Goal: Task Accomplishment & Management: Use online tool/utility

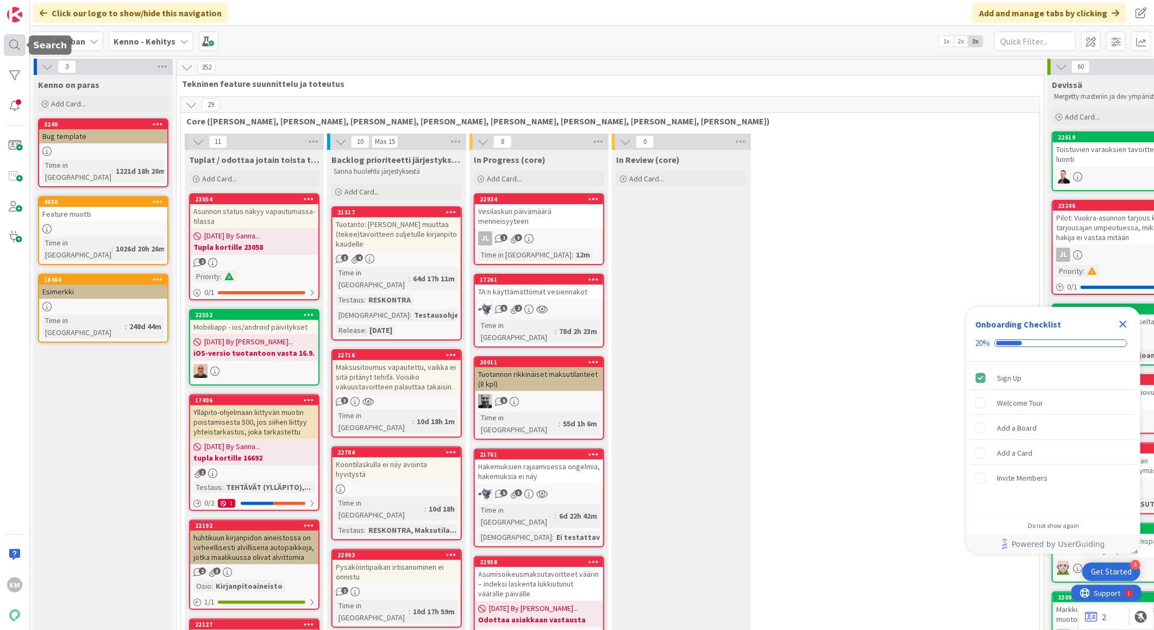
click at [11, 41] on div at bounding box center [15, 45] width 22 height 22
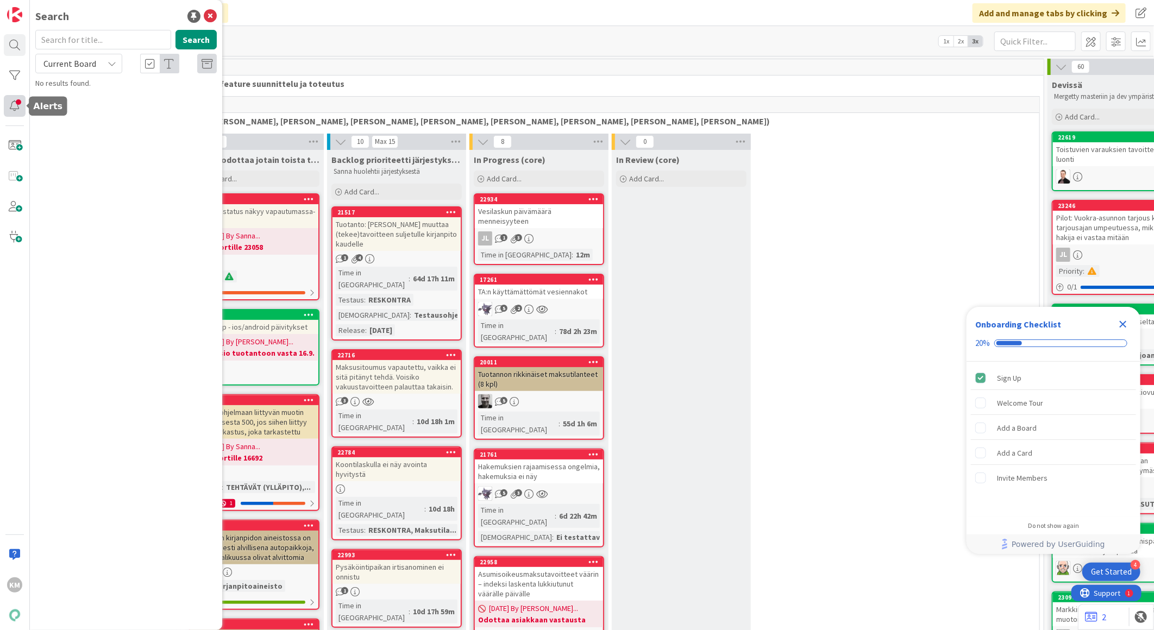
click at [14, 110] on div at bounding box center [15, 106] width 22 height 22
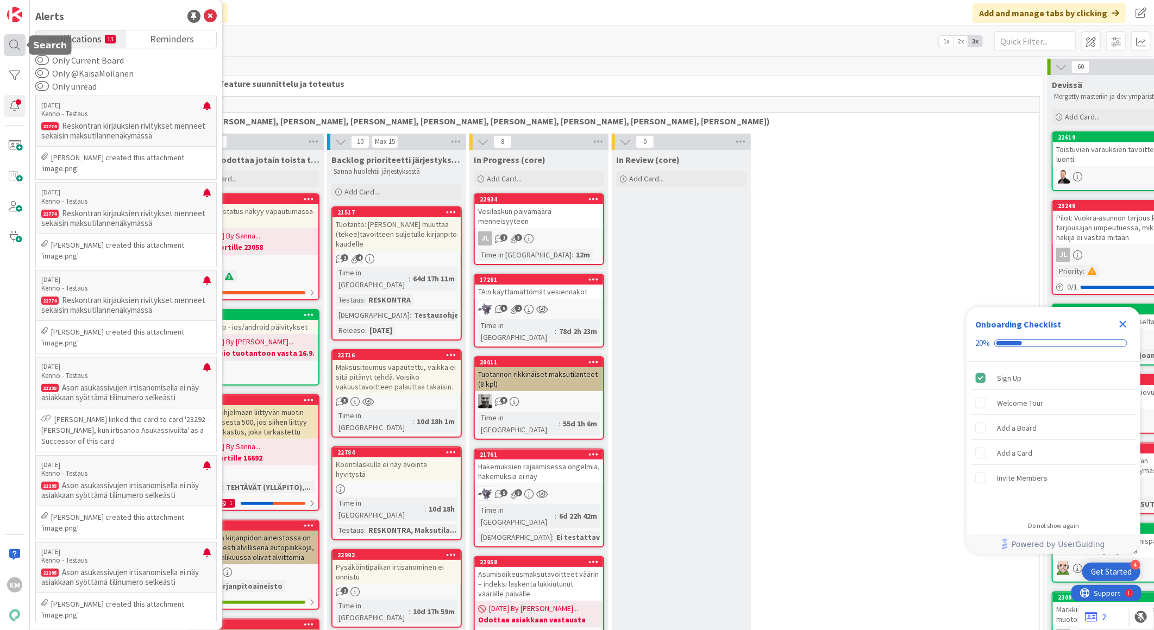
click at [18, 48] on div at bounding box center [15, 45] width 22 height 22
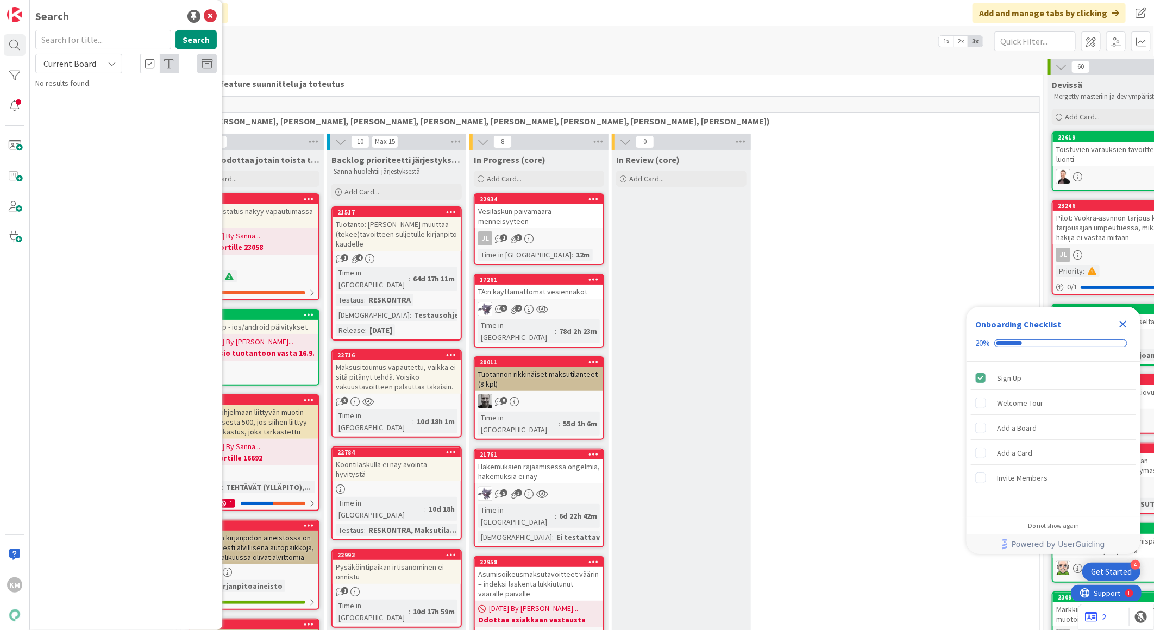
click at [399, 90] on div "352 Tekninen feature suunnittelu ja toteutus" at bounding box center [610, 75] width 867 height 32
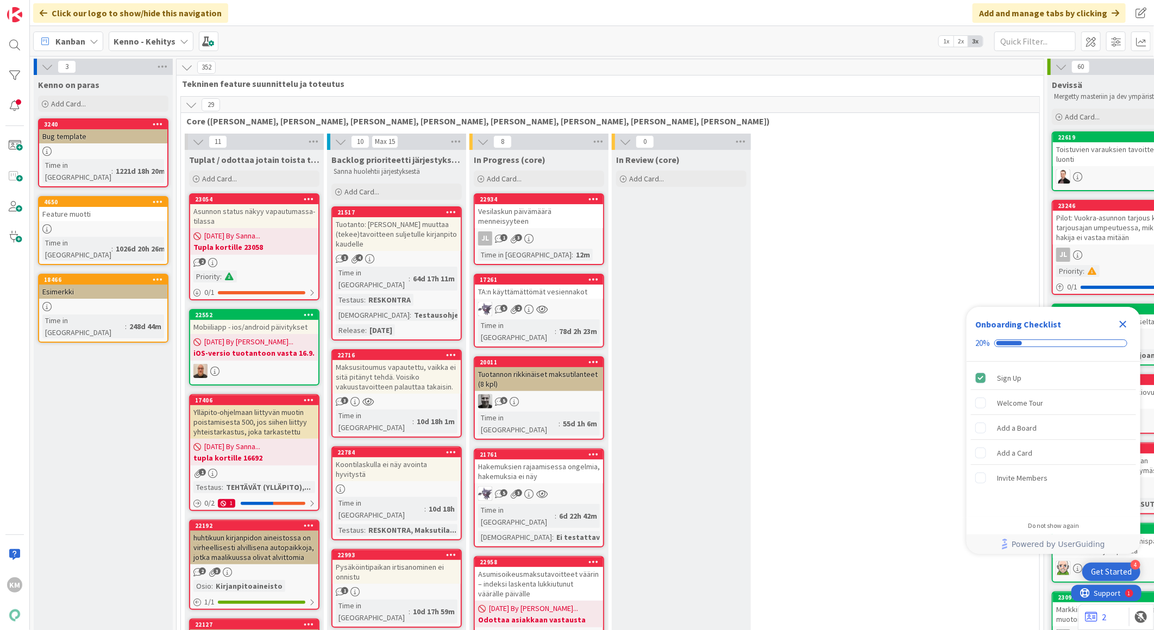
click at [161, 40] on b "Kenno - Kehitys" at bounding box center [145, 41] width 62 height 11
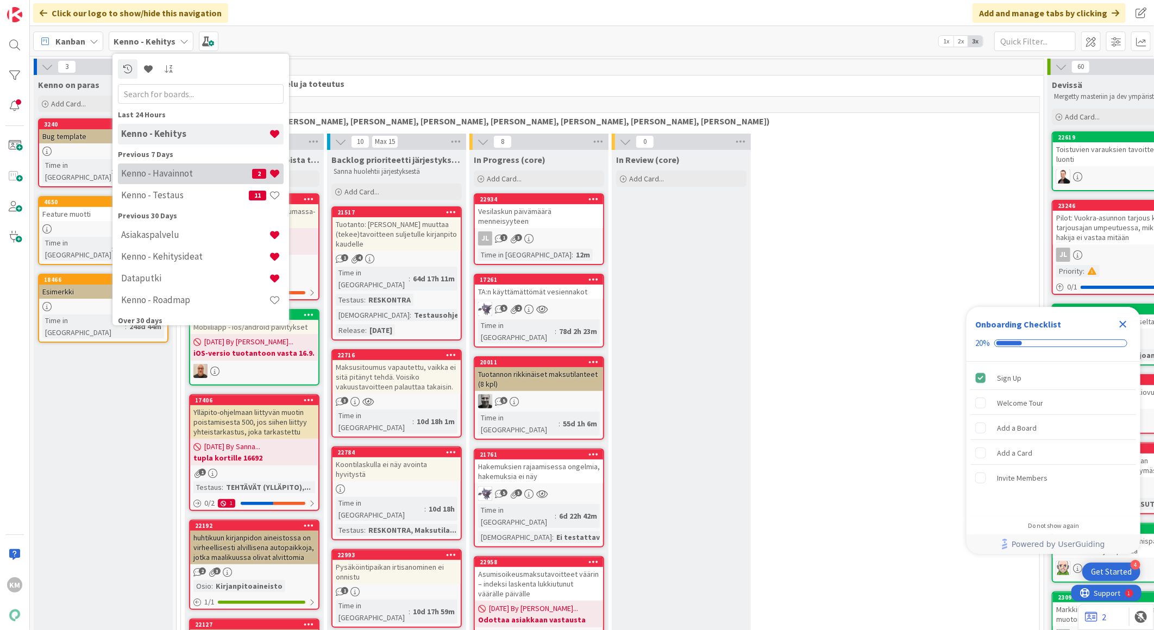
click at [160, 179] on div "Kenno - Havainnot 2" at bounding box center [201, 173] width 166 height 21
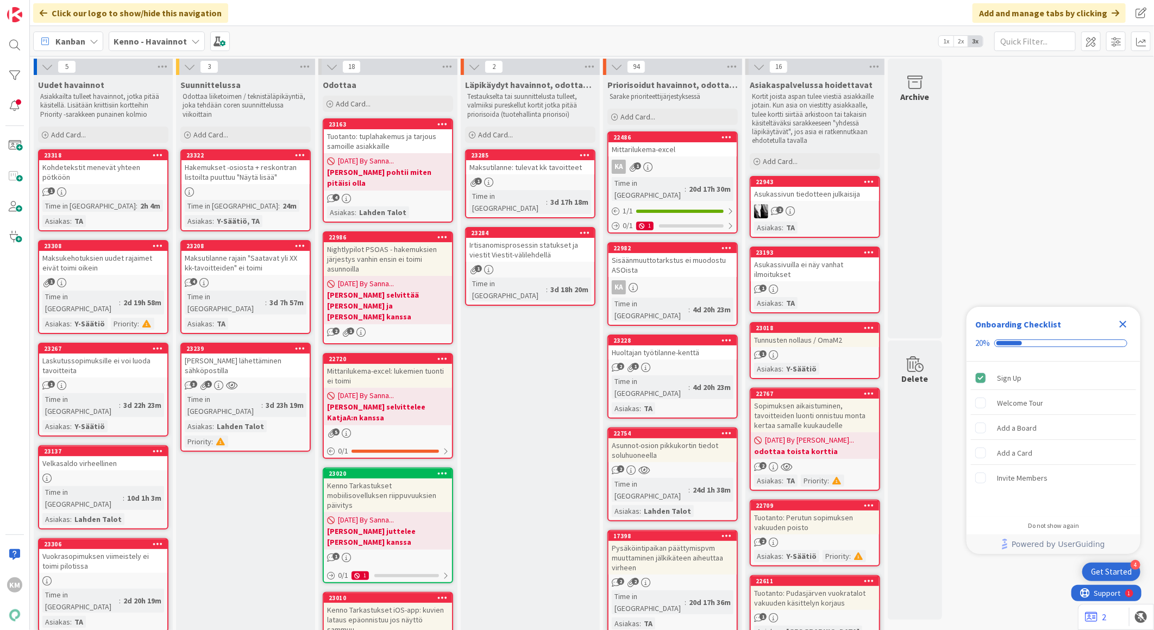
click at [1122, 321] on icon "Close Checklist" at bounding box center [1122, 324] width 13 height 13
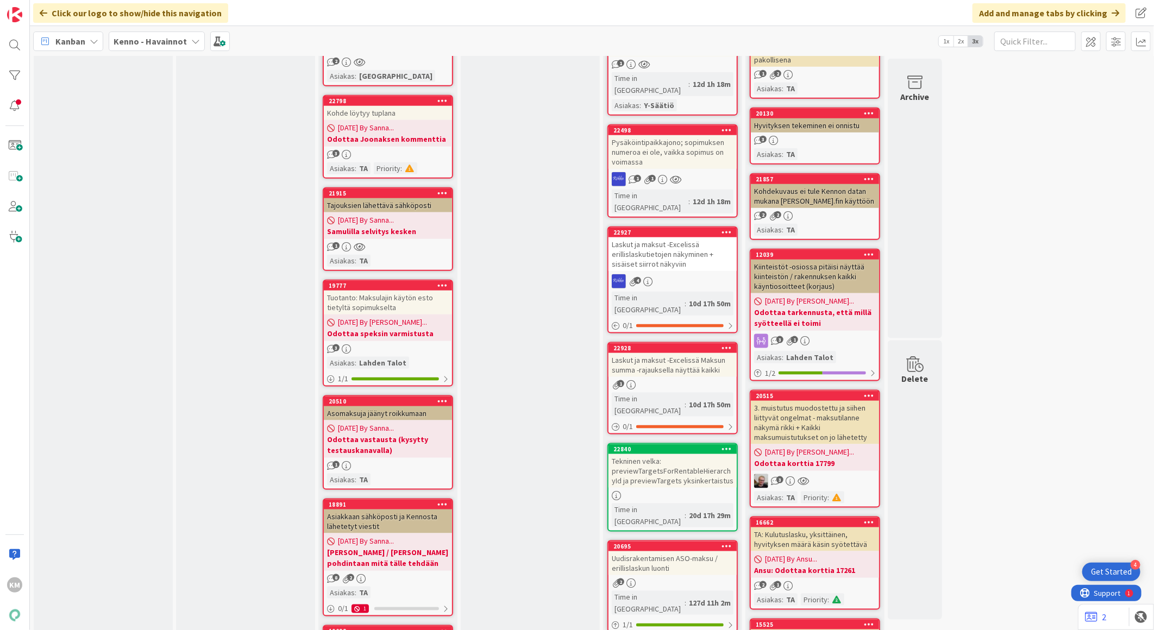
scroll to position [905, 0]
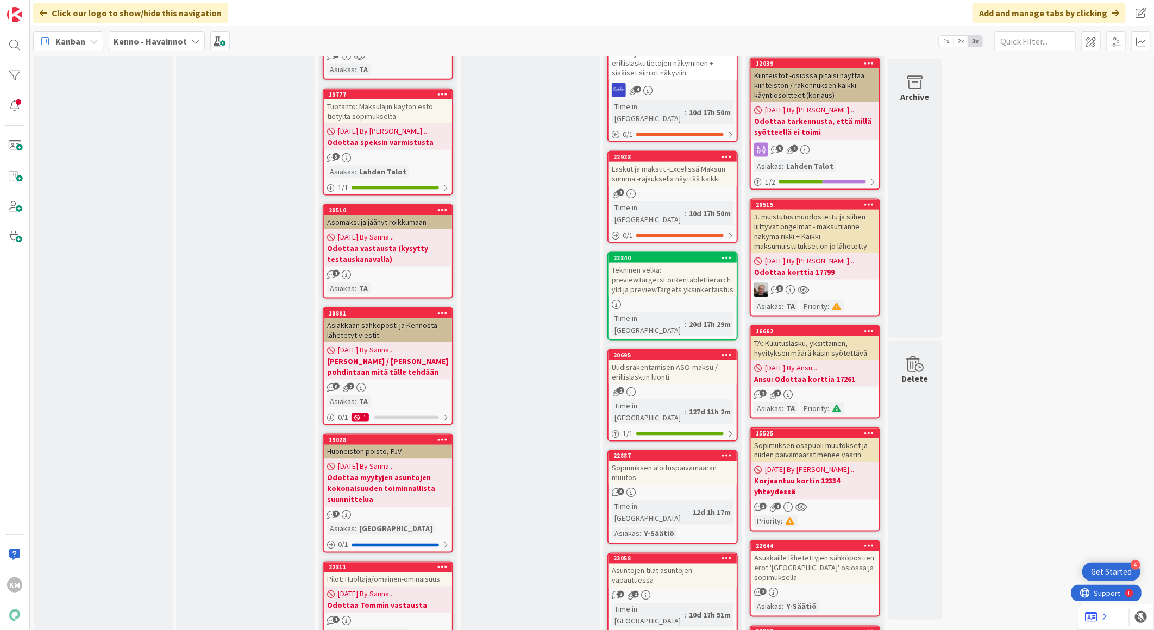
click at [832, 267] on b "Odottaa korttia 17799" at bounding box center [815, 272] width 122 height 11
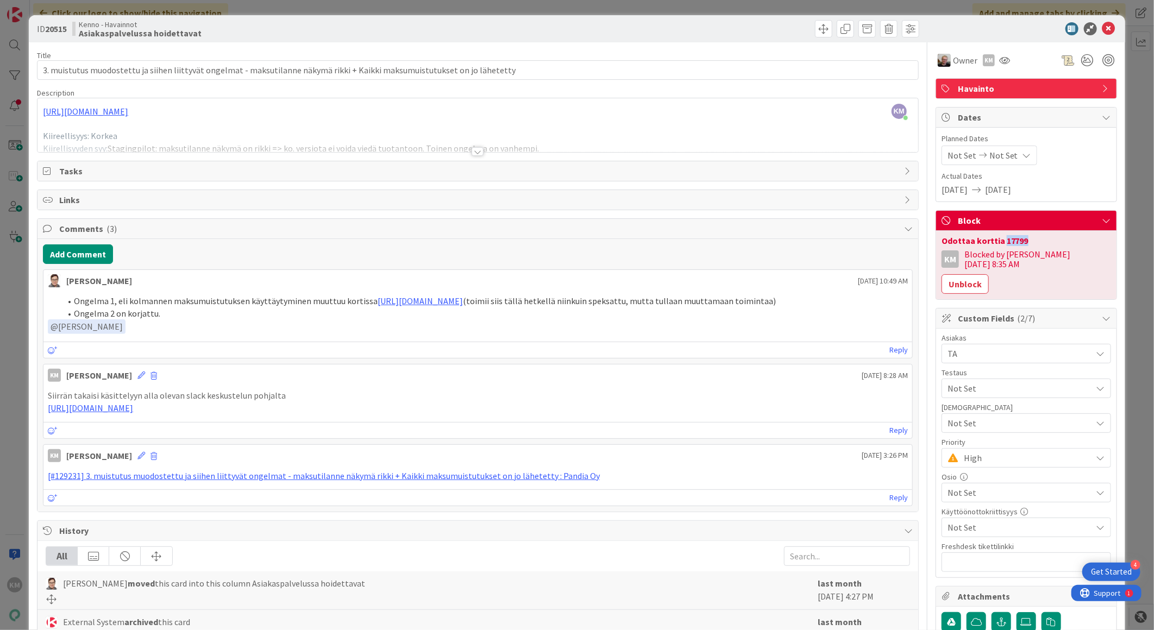
drag, startPoint x: 993, startPoint y: 241, endPoint x: 1017, endPoint y: 241, distance: 24.4
click at [1017, 241] on div "Odottaa korttia 17799" at bounding box center [1025, 240] width 169 height 9
copy div "17799"
click at [1102, 28] on icon at bounding box center [1108, 28] width 13 height 13
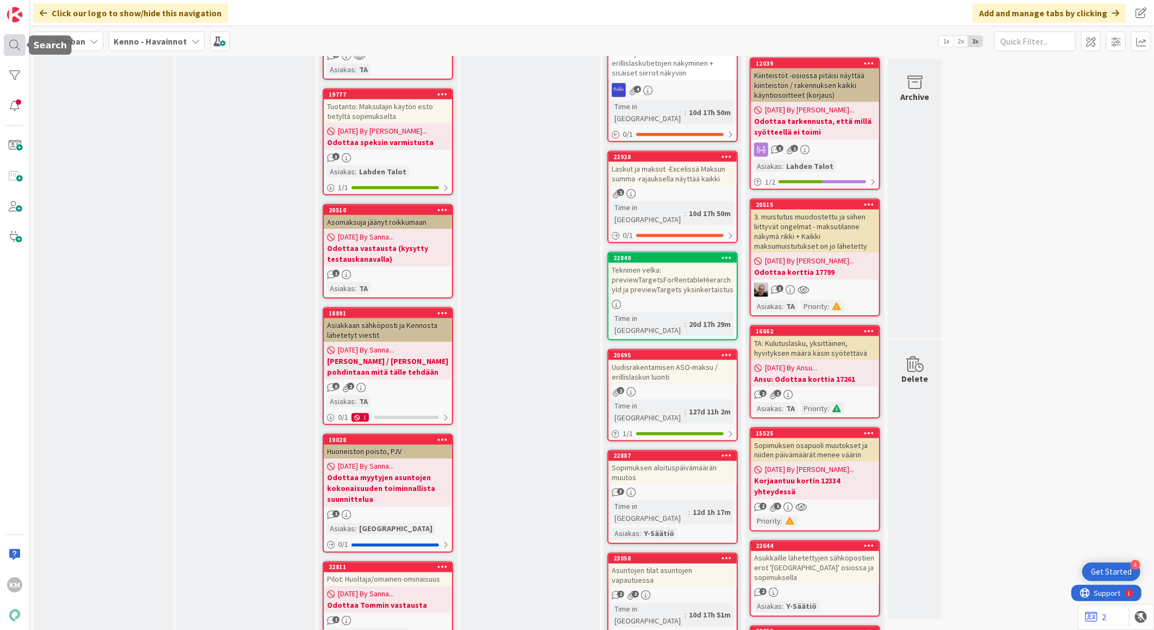
click at [19, 48] on div at bounding box center [15, 45] width 22 height 22
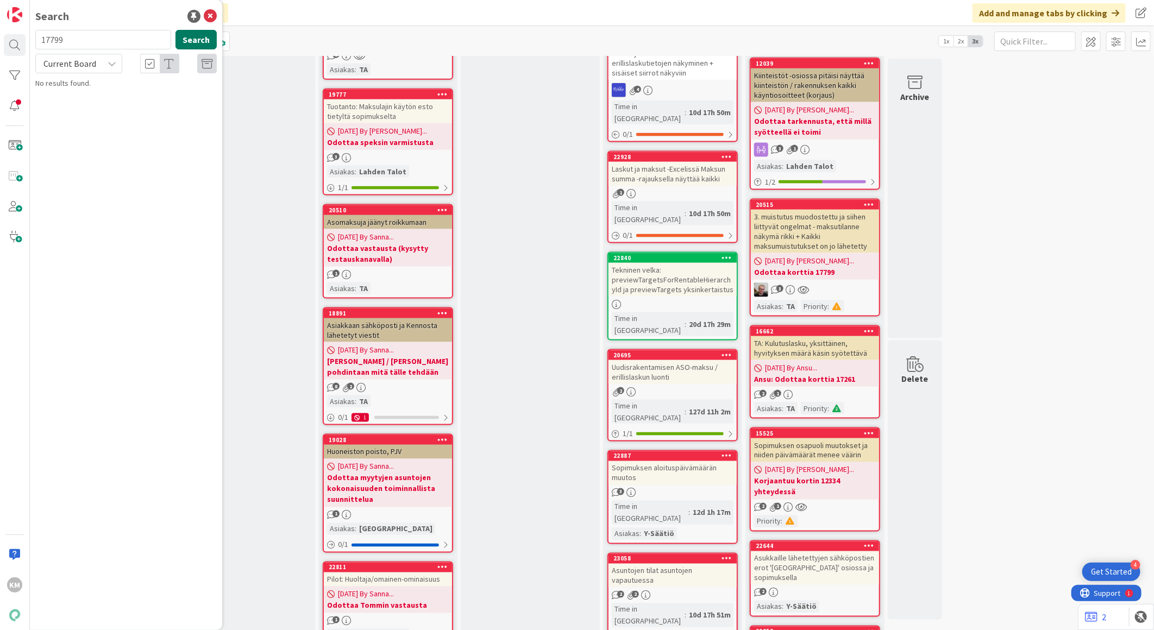
type input "17799"
click at [194, 36] on button "Search" at bounding box center [195, 40] width 41 height 20
click at [108, 66] on icon at bounding box center [112, 63] width 9 height 9
click at [98, 105] on span "All Boards" at bounding box center [97, 108] width 113 height 16
click at [98, 101] on p "Maksumuistutusten asetukset ja rajaaminen" at bounding box center [134, 101] width 166 height 23
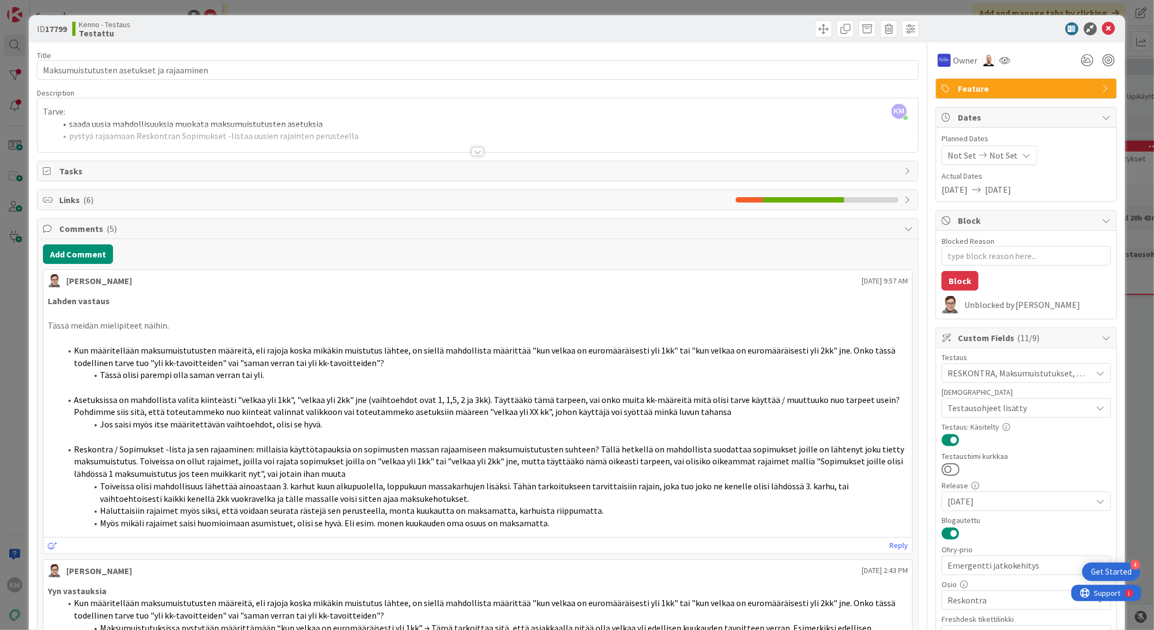
click at [57, 28] on b "17799" at bounding box center [56, 28] width 22 height 11
click at [57, 29] on b "17799" at bounding box center [56, 28] width 22 height 11
copy b "17799"
type textarea "x"
click at [1102, 28] on icon at bounding box center [1108, 28] width 13 height 13
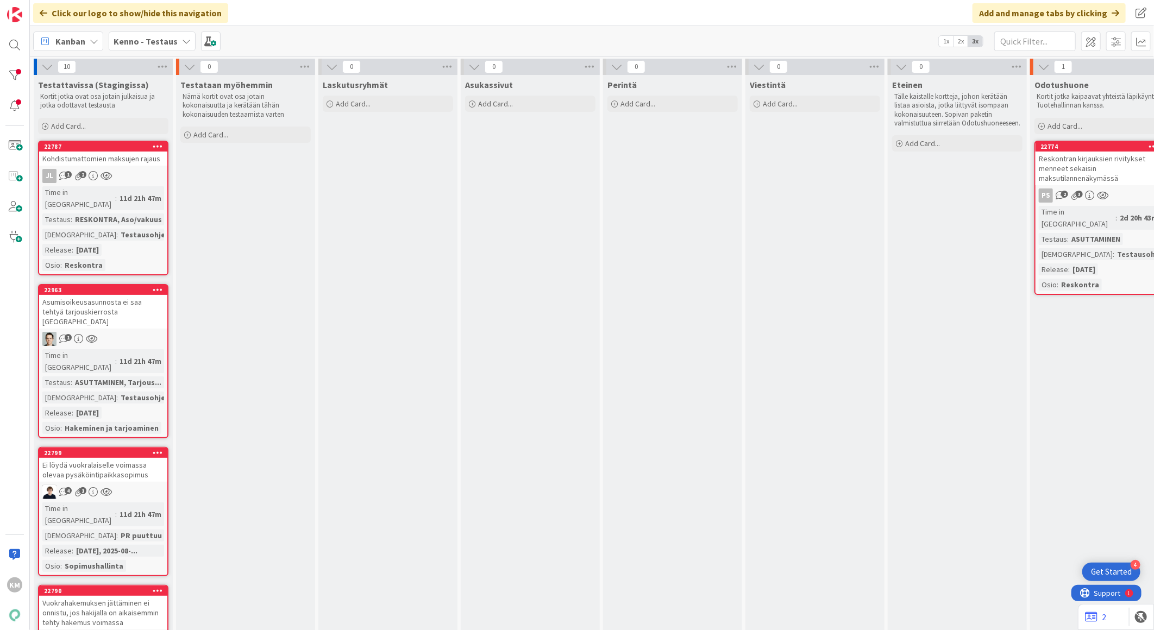
click at [173, 40] on div "Kenno - Testaus" at bounding box center [152, 42] width 87 height 20
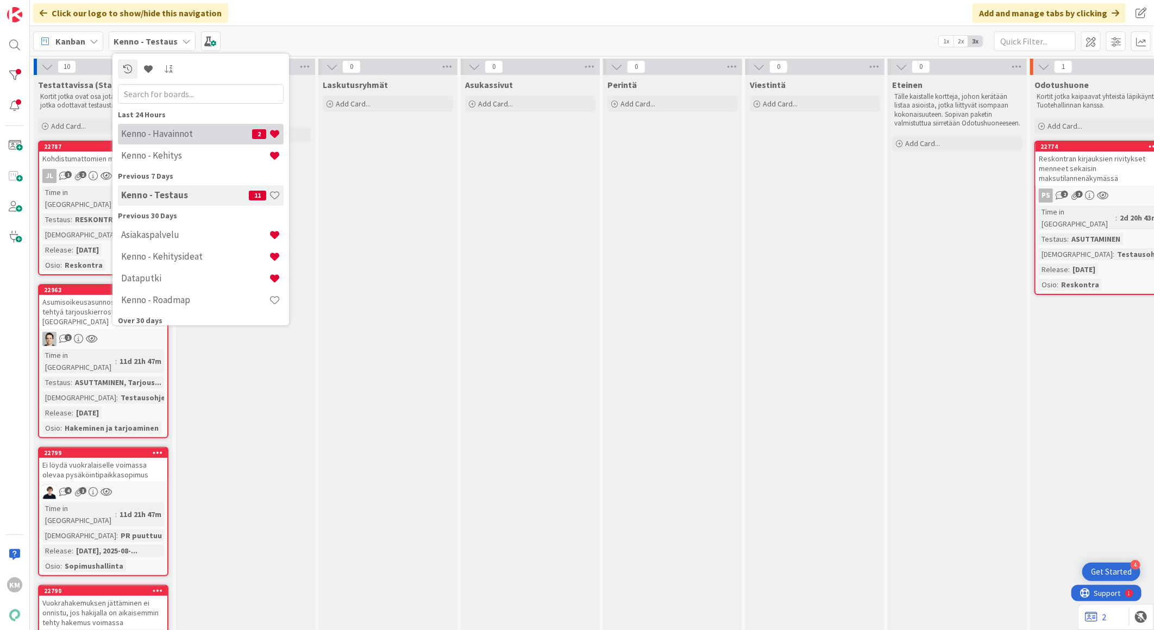
click at [189, 136] on h4 "Kenno - Havainnot" at bounding box center [186, 133] width 131 height 11
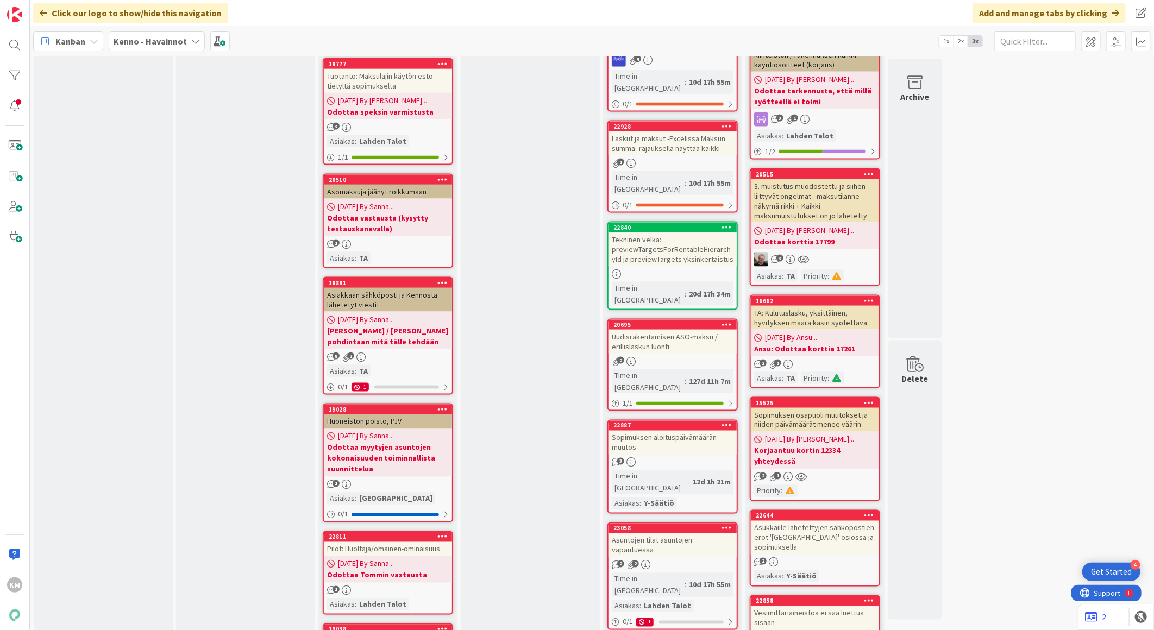
scroll to position [905, 0]
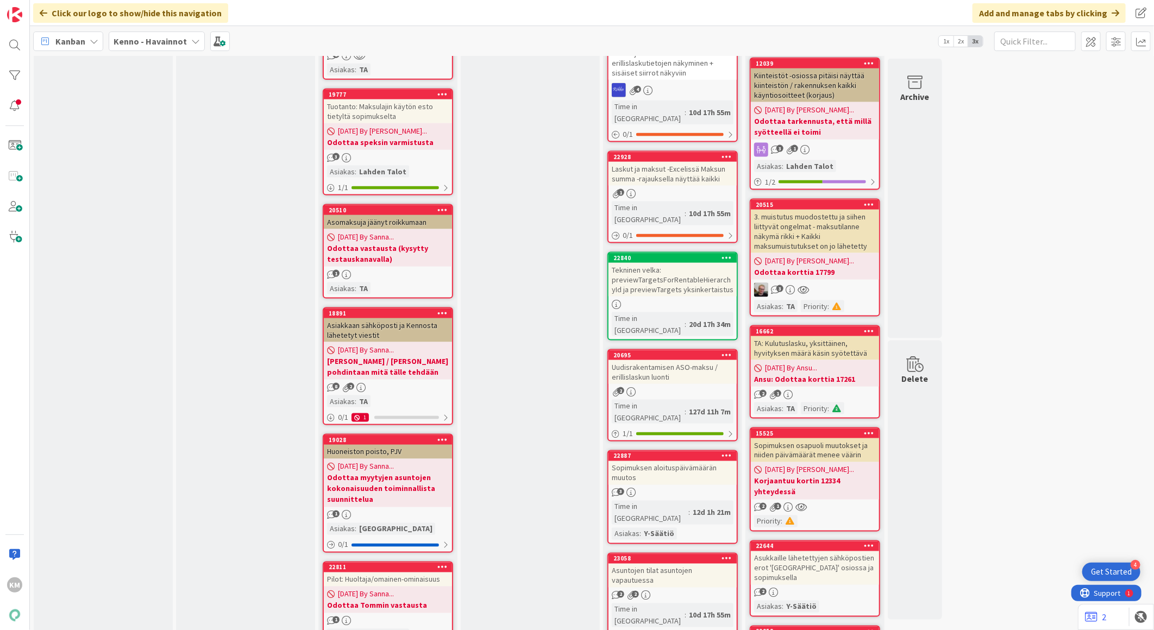
click at [850, 210] on div "3. muistutus muodostettu ja siihen liittyvät ongelmat - maksutilanne näkymä rik…" at bounding box center [815, 231] width 128 height 43
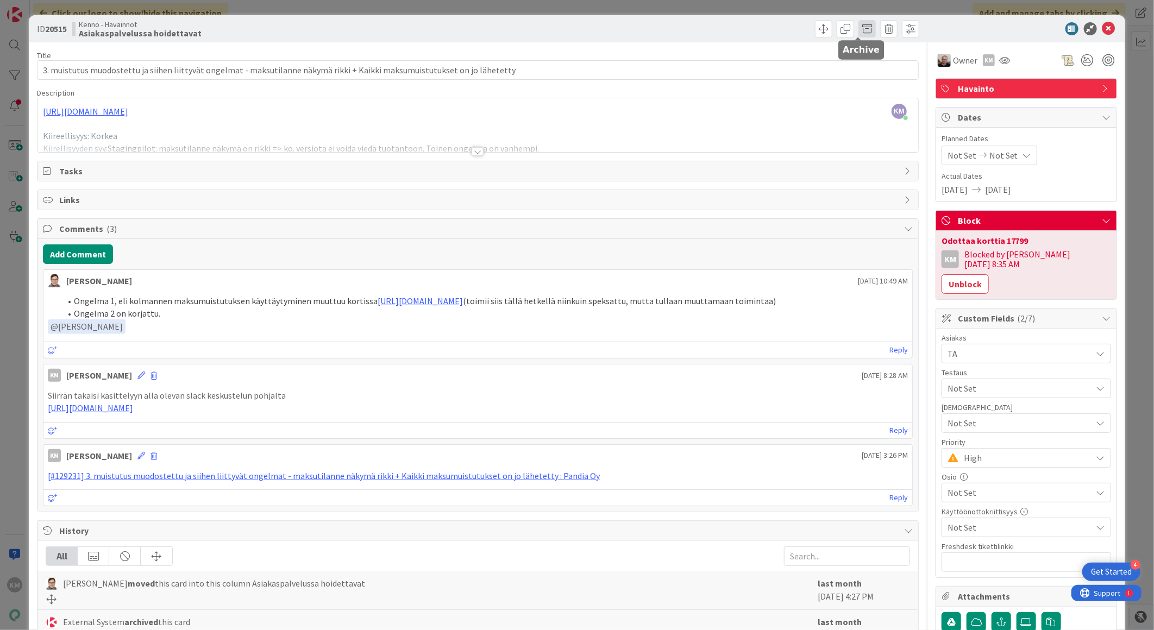
click at [858, 28] on span at bounding box center [866, 28] width 17 height 17
click at [865, 85] on button "Archive" at bounding box center [885, 80] width 43 height 20
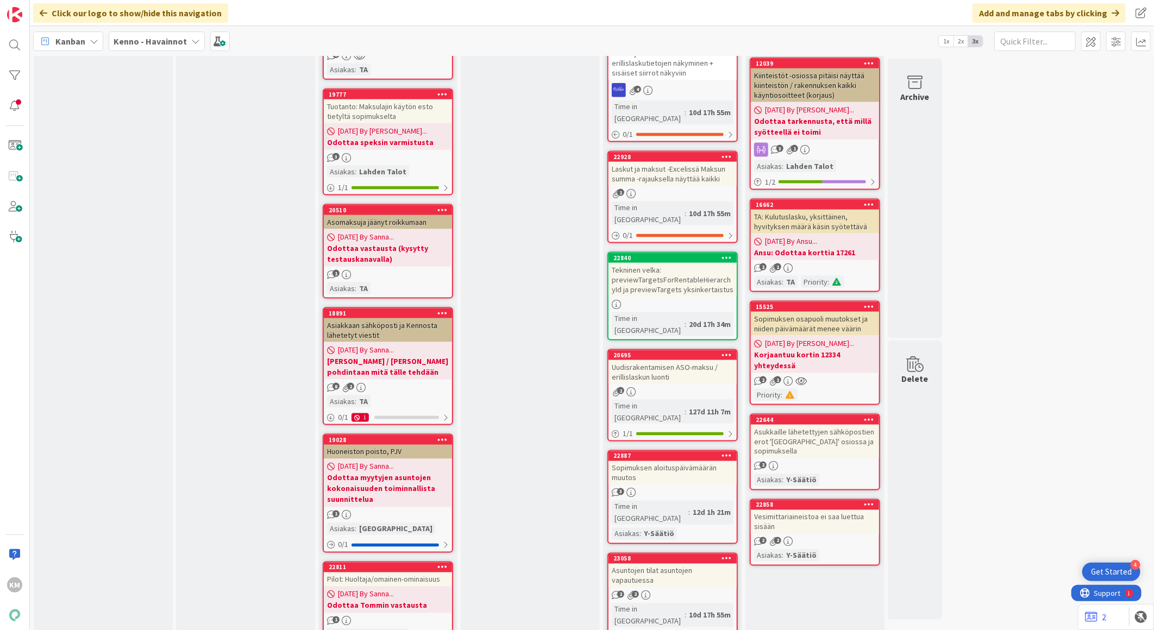
click at [838, 336] on div "[DATE] By [PERSON_NAME]... Korjaantuu kortin 12334 yhteydessä" at bounding box center [815, 354] width 128 height 37
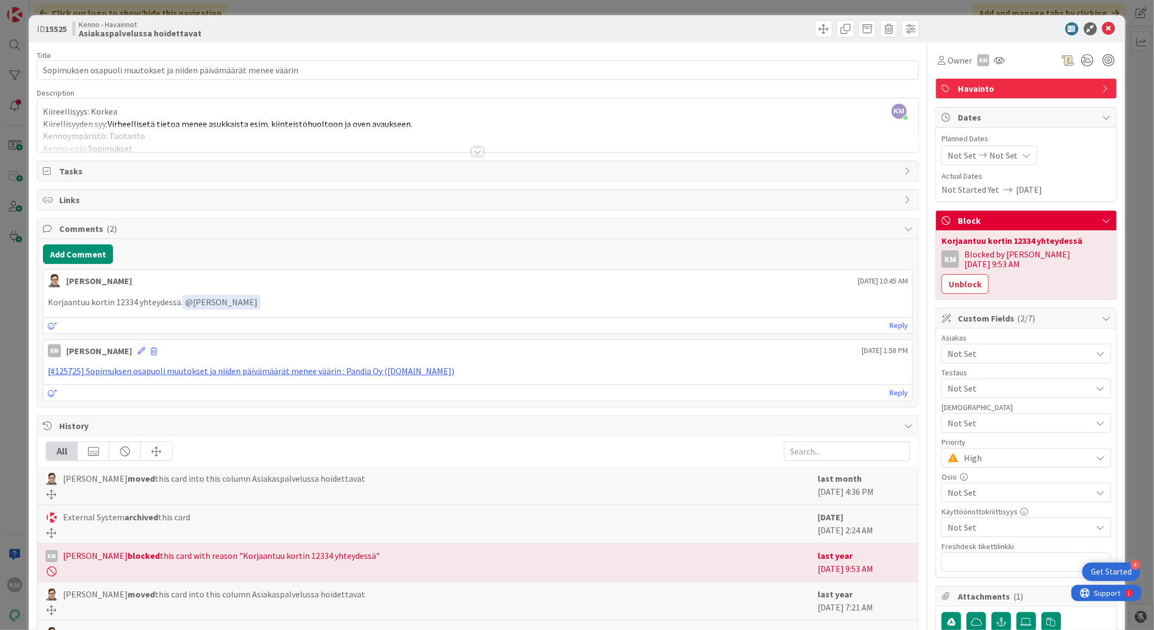
click at [129, 305] on p "Korjaantuu kortin 12334 yhteydessä. ﻿ @ [PERSON_NAME] ﻿" at bounding box center [478, 302] width 860 height 15
copy p "12334"
click at [1104, 28] on icon at bounding box center [1108, 28] width 13 height 13
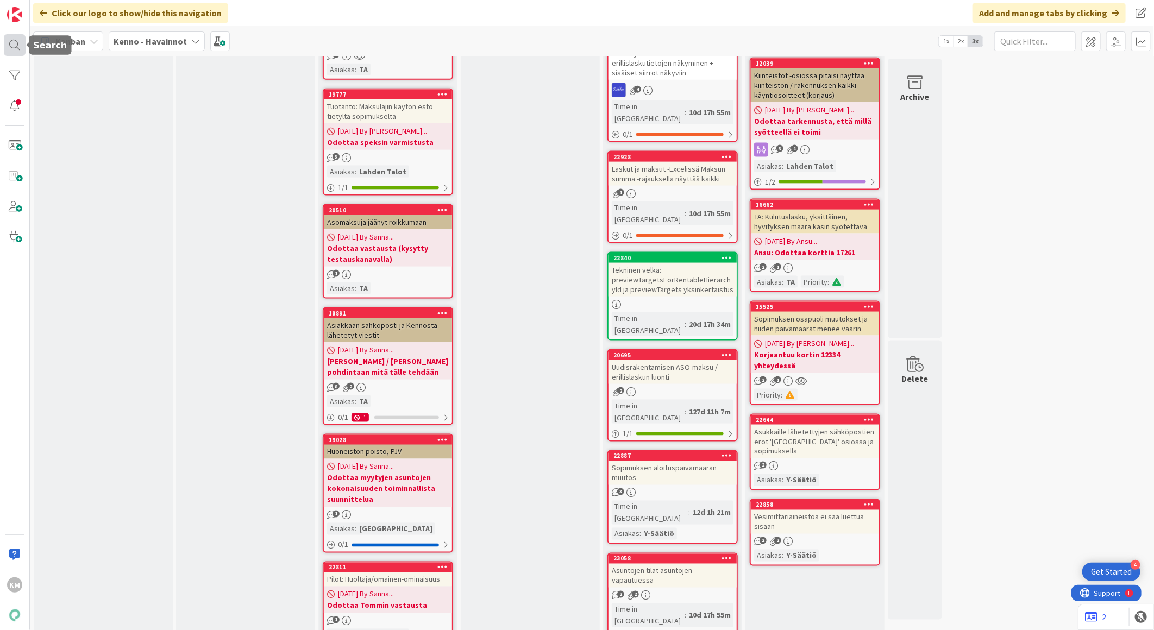
click at [15, 46] on div at bounding box center [15, 45] width 22 height 22
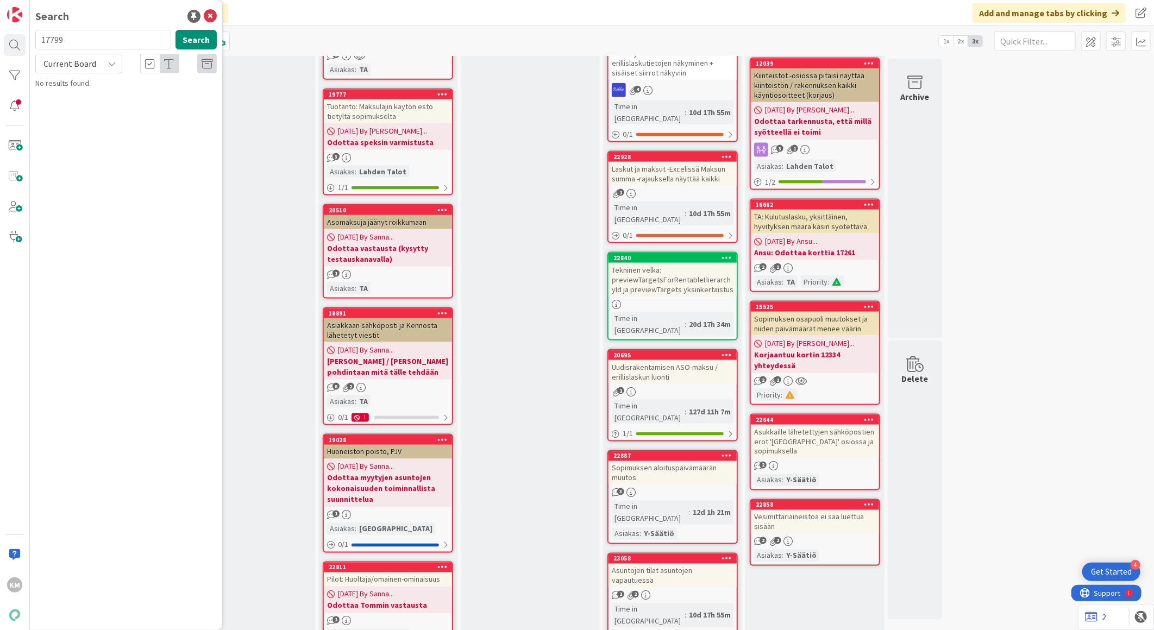
drag, startPoint x: 80, startPoint y: 39, endPoint x: 48, endPoint y: 44, distance: 33.0
click at [36, 42] on input "17799" at bounding box center [103, 40] width 136 height 20
click at [186, 45] on button "Search" at bounding box center [195, 40] width 41 height 20
type input "12334"
click at [110, 67] on icon at bounding box center [112, 63] width 9 height 9
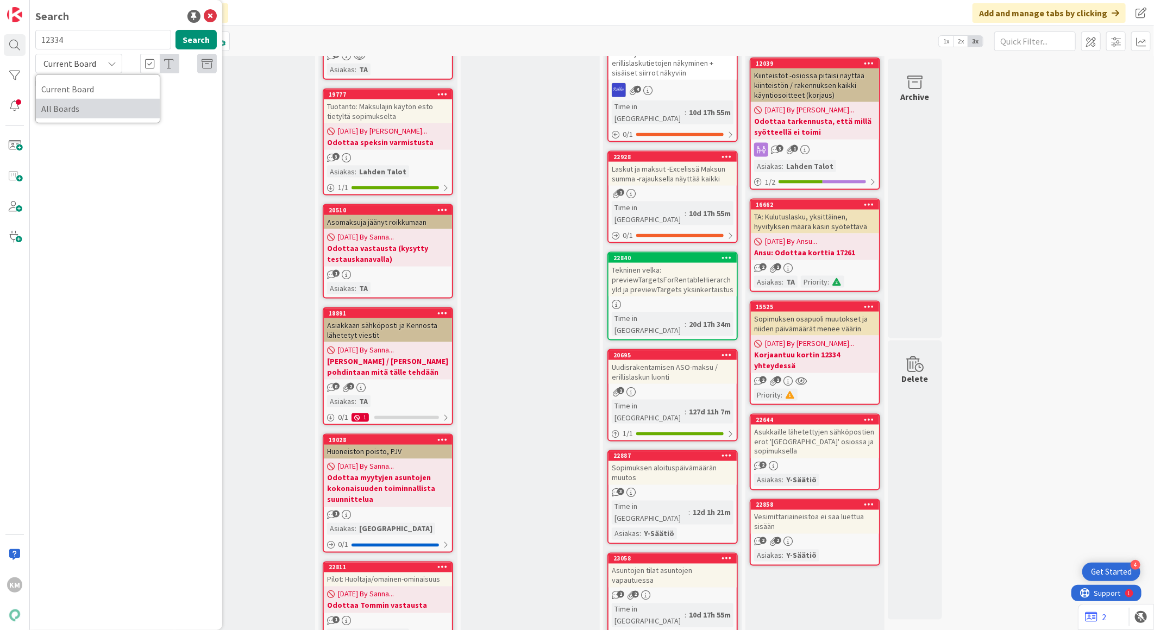
click at [84, 108] on span "All Boards" at bounding box center [97, 108] width 113 height 16
click at [159, 95] on span "Sopimusosapuolten muokkauksen bugit" at bounding box center [142, 96] width 130 height 10
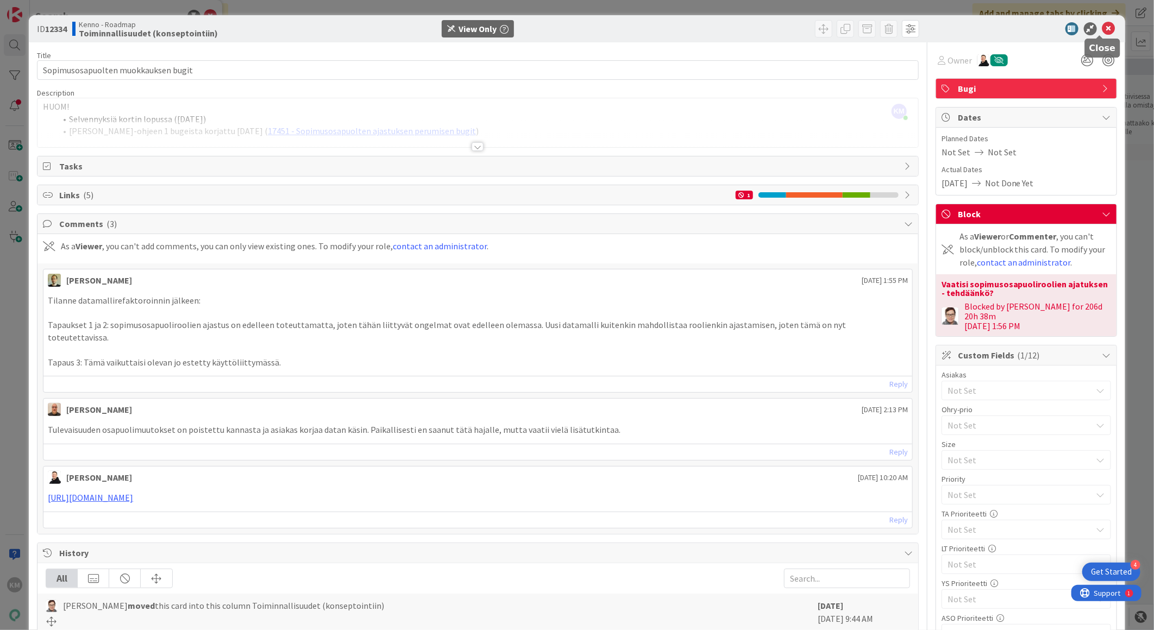
click at [1102, 28] on icon at bounding box center [1108, 28] width 13 height 13
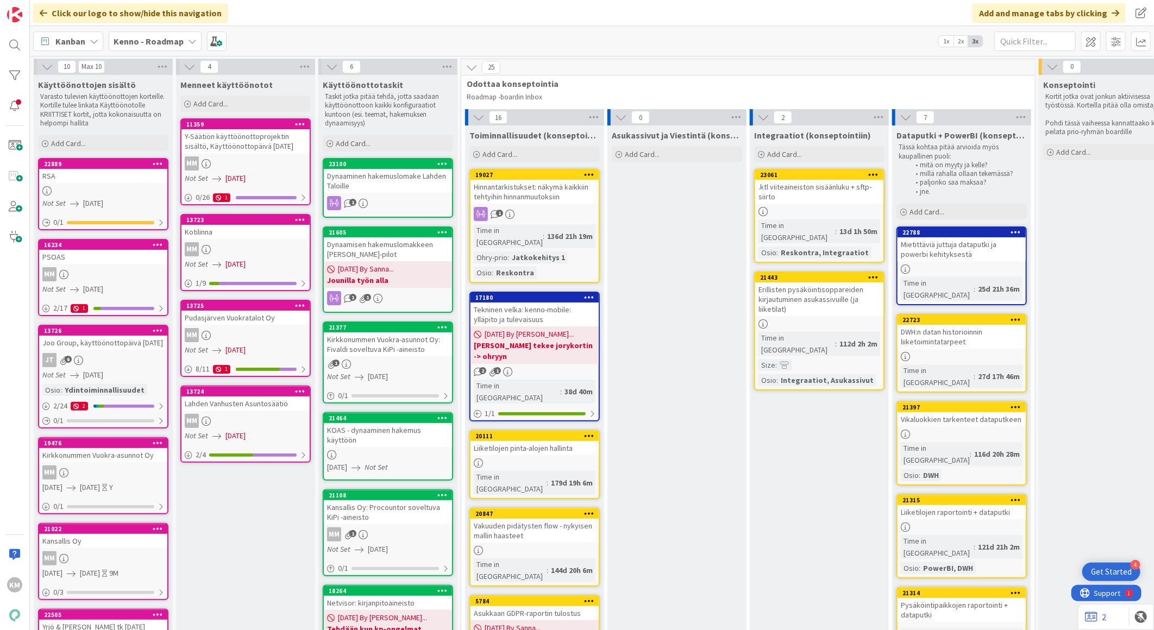
click at [171, 40] on b "Kenno - Roadmap" at bounding box center [149, 41] width 70 height 11
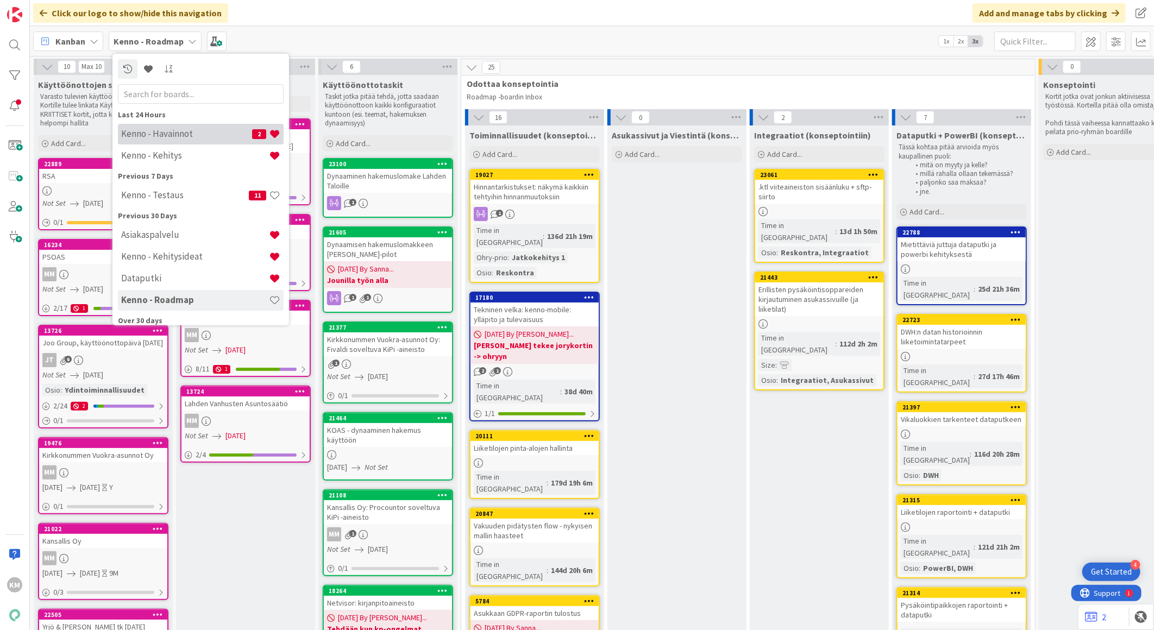
click at [170, 131] on h4 "Kenno - Havainnot" at bounding box center [186, 133] width 131 height 11
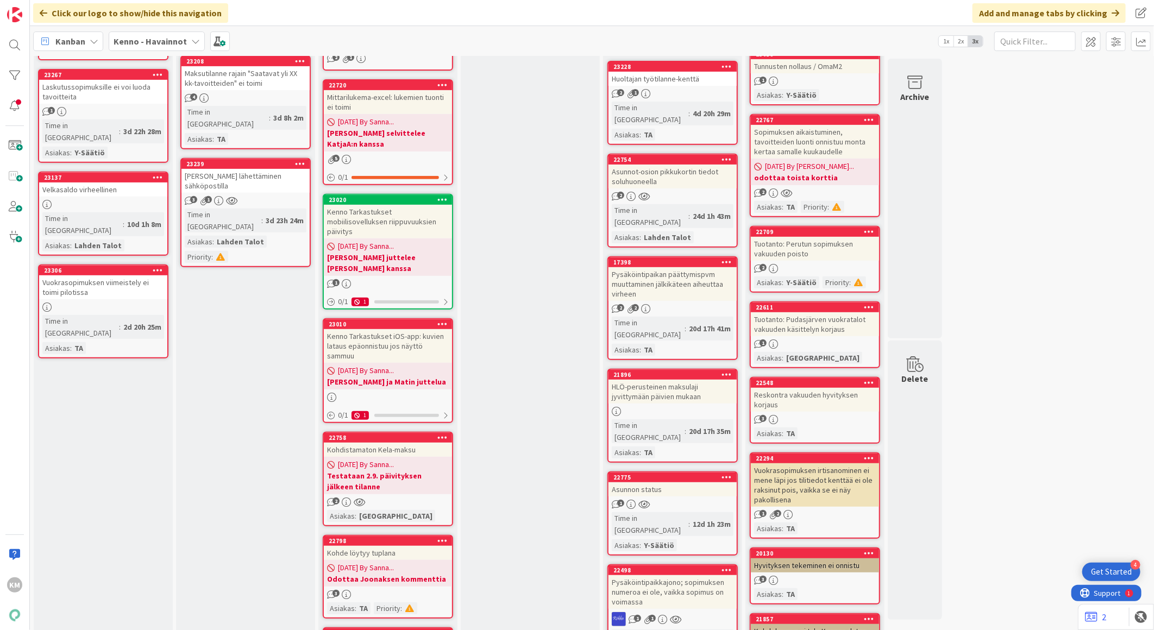
scroll to position [301, 0]
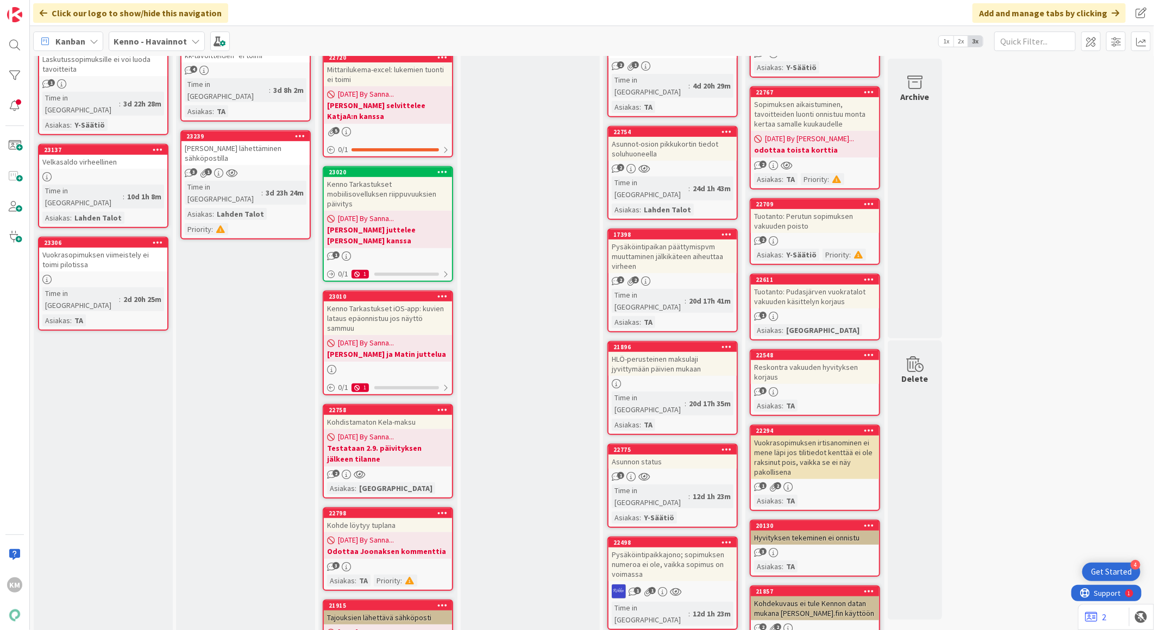
click at [817, 139] on span "[DATE] By [PERSON_NAME]..." at bounding box center [809, 138] width 89 height 11
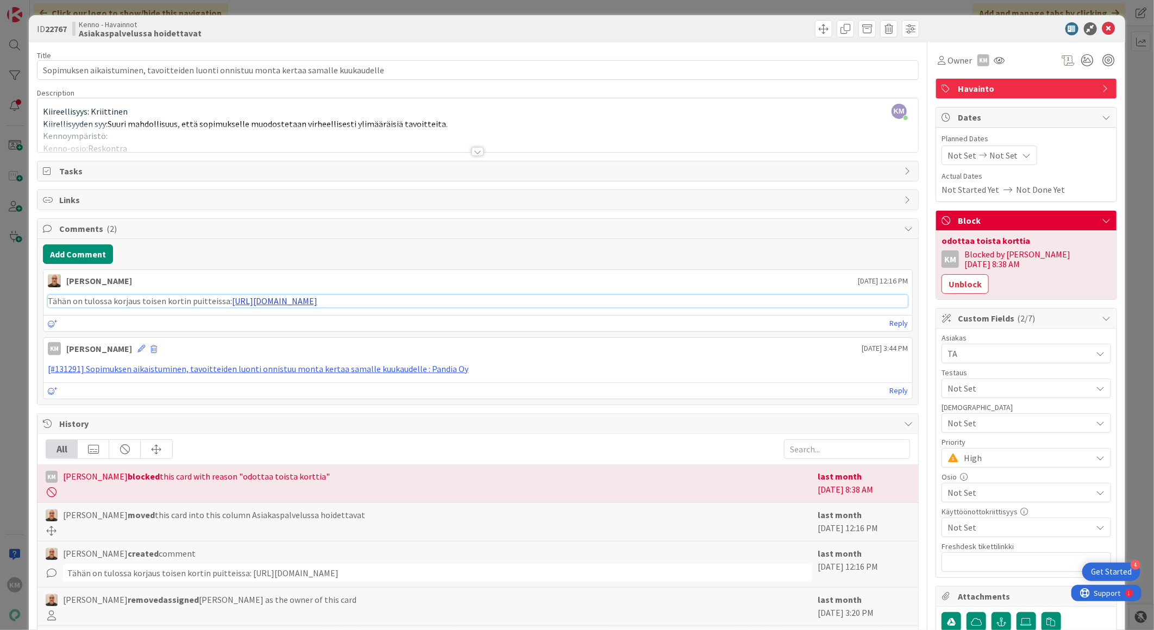
click at [279, 298] on link "[URL][DOMAIN_NAME]" at bounding box center [274, 301] width 85 height 11
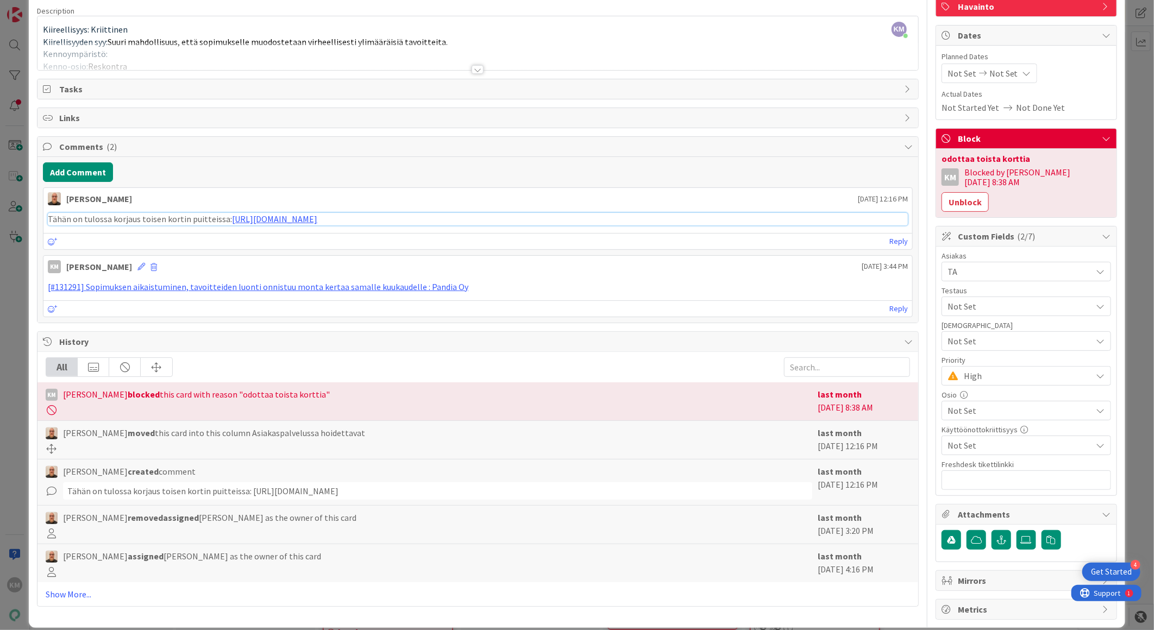
scroll to position [84, 0]
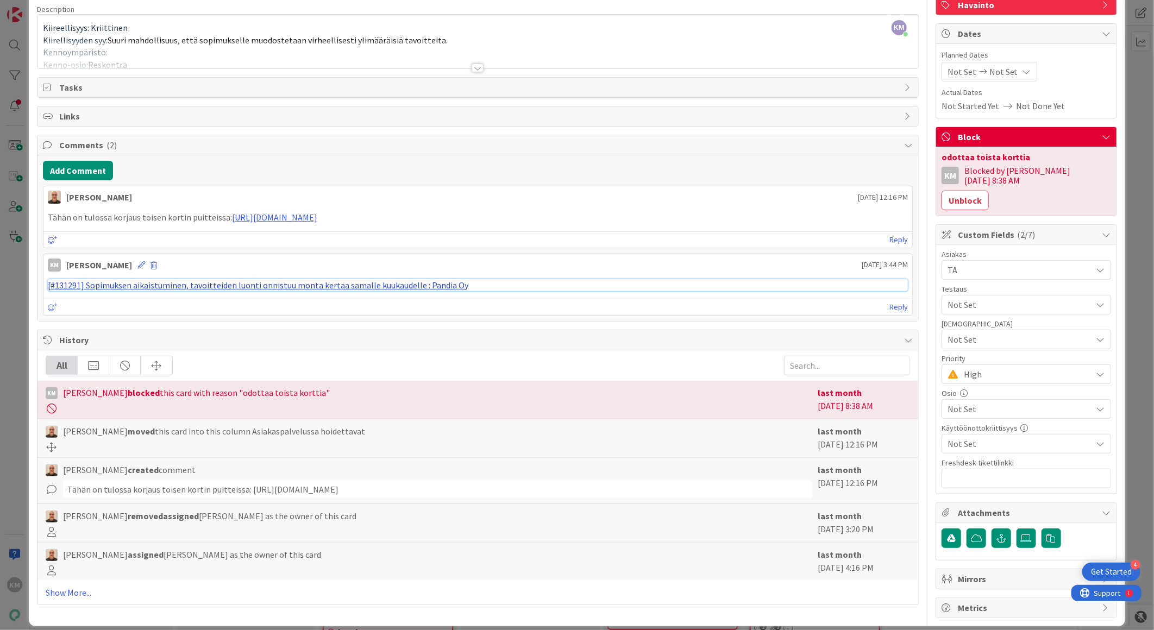
click at [336, 290] on link "[#131291] Sopimuksen aikaistuminen, tavoitteiden luonti onnistuu monta kertaa s…" at bounding box center [258, 285] width 420 height 11
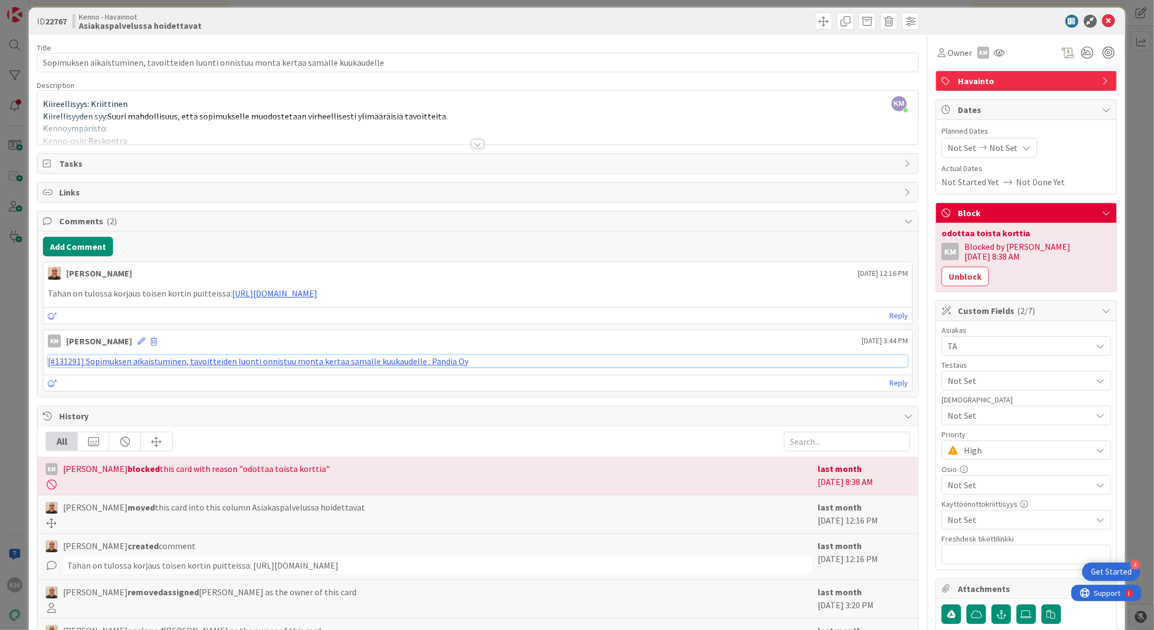
scroll to position [0, 0]
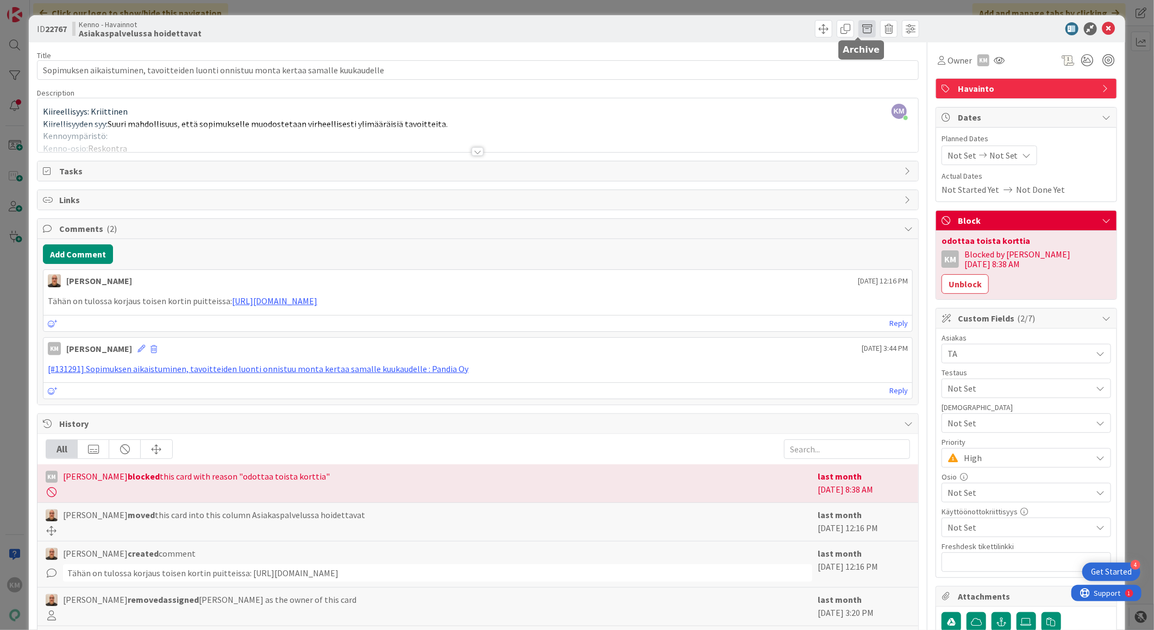
drag, startPoint x: 857, startPoint y: 25, endPoint x: 857, endPoint y: 33, distance: 8.1
click at [858, 26] on span at bounding box center [866, 28] width 17 height 17
click at [868, 80] on button "Archive" at bounding box center [885, 80] width 43 height 20
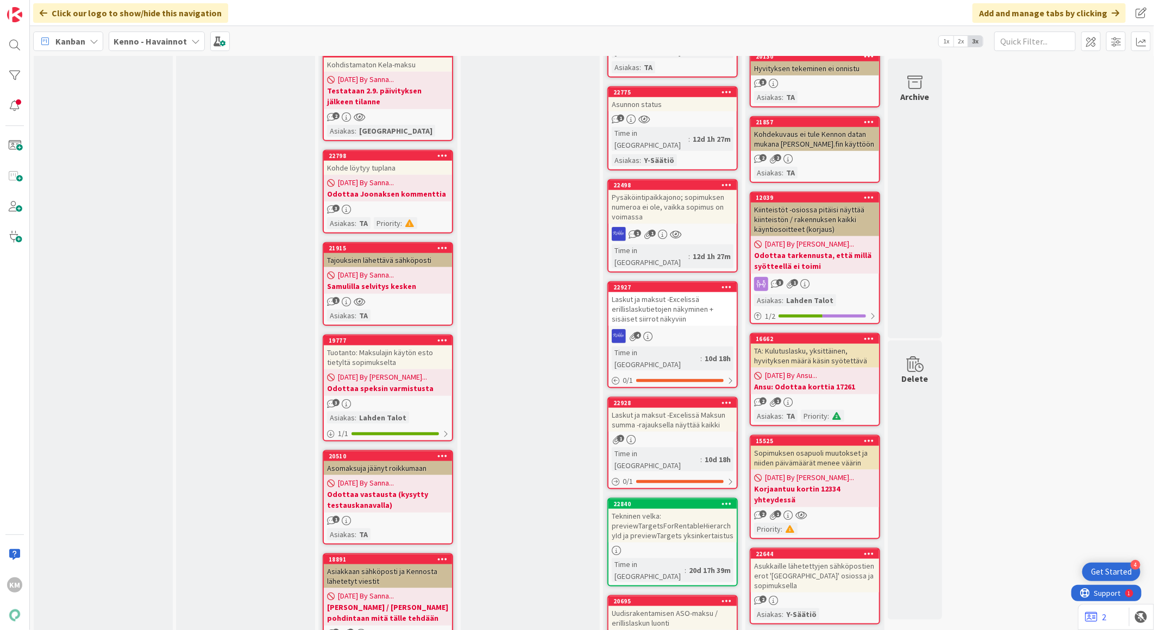
scroll to position [664, 0]
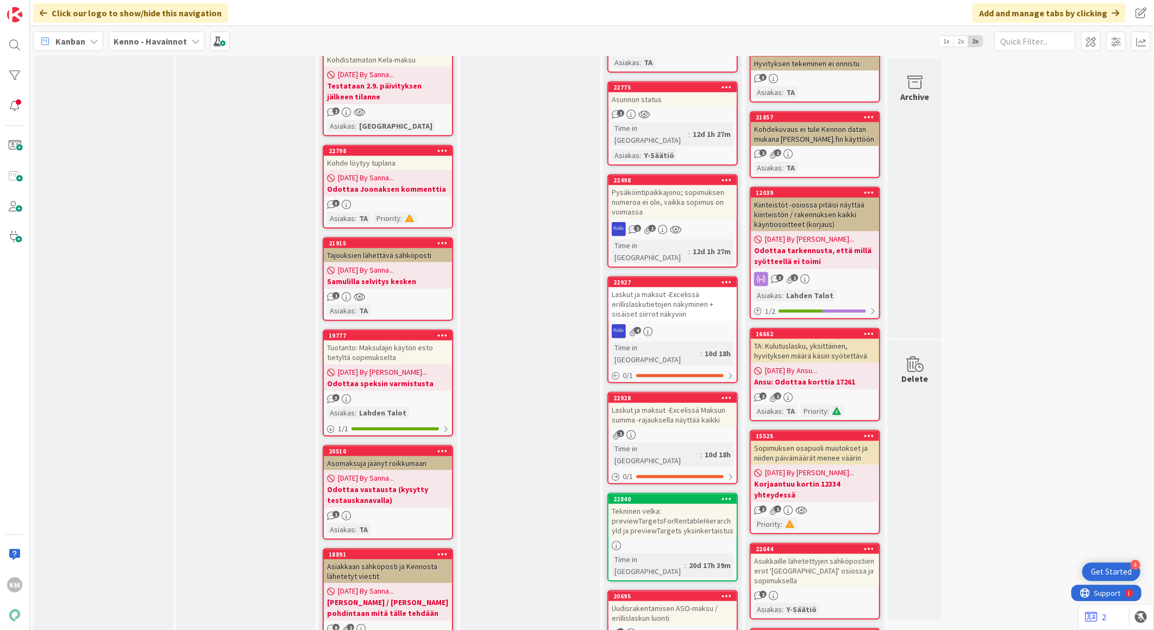
click at [857, 465] on div "[DATE] By [PERSON_NAME]... Korjaantuu kortin 12334 yhteydessä" at bounding box center [815, 483] width 128 height 37
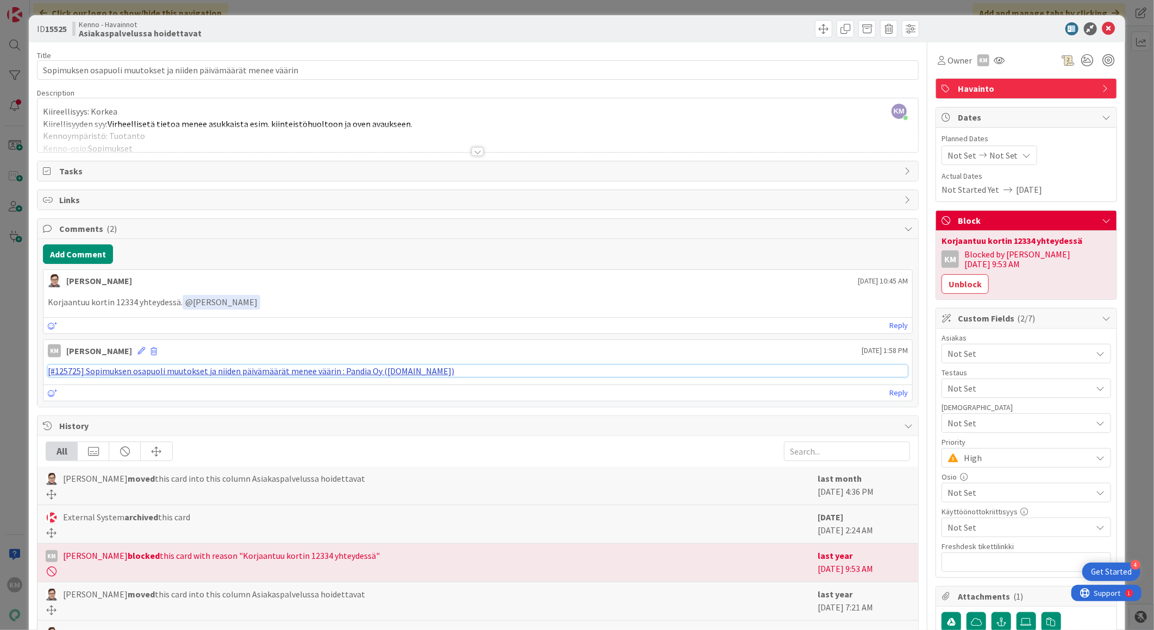
click at [340, 369] on link "[#125725] Sopimuksen osapuoli muutokset ja niiden päivämäärät menee väärin : Pa…" at bounding box center [251, 371] width 406 height 11
click at [1105, 22] on icon at bounding box center [1108, 28] width 13 height 13
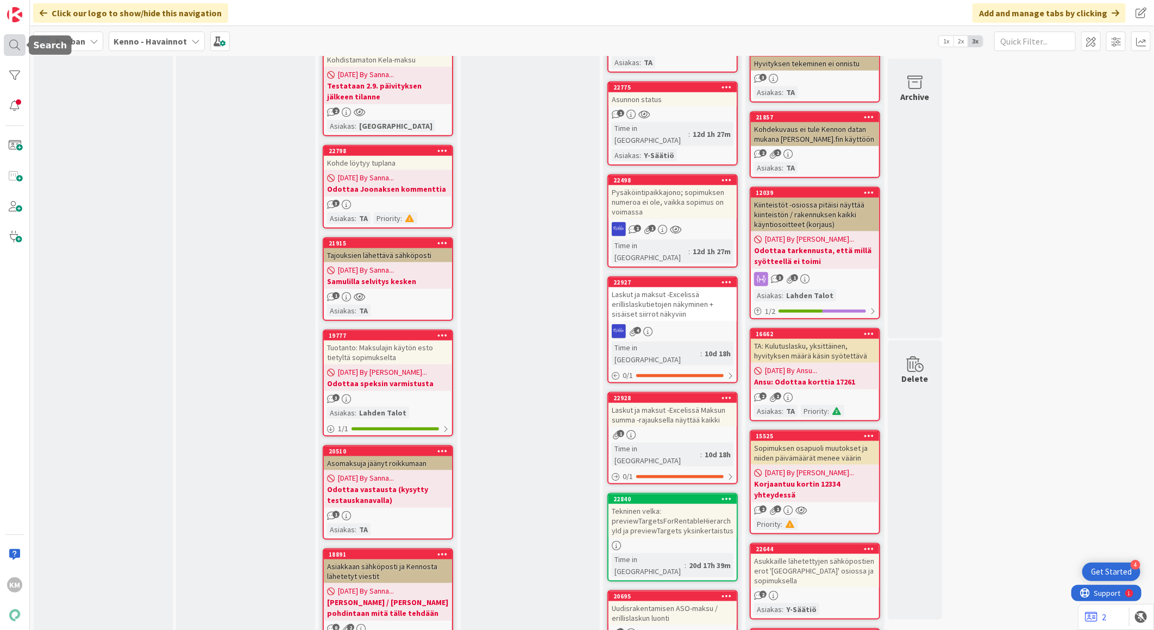
click at [19, 47] on div at bounding box center [15, 45] width 22 height 22
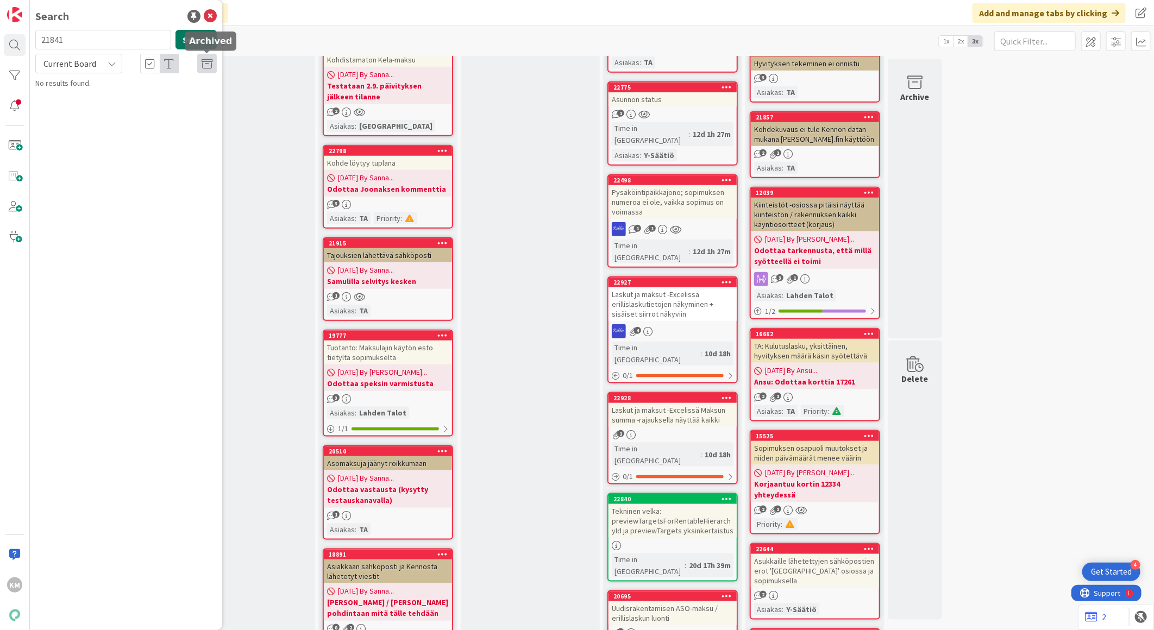
type input "21841"
click at [200, 39] on button "Search" at bounding box center [195, 40] width 41 height 20
click at [148, 97] on div "Kenno - Havainnot › Priorisoidut havainnot, odottaa kehityskapaa" at bounding box center [134, 90] width 166 height 20
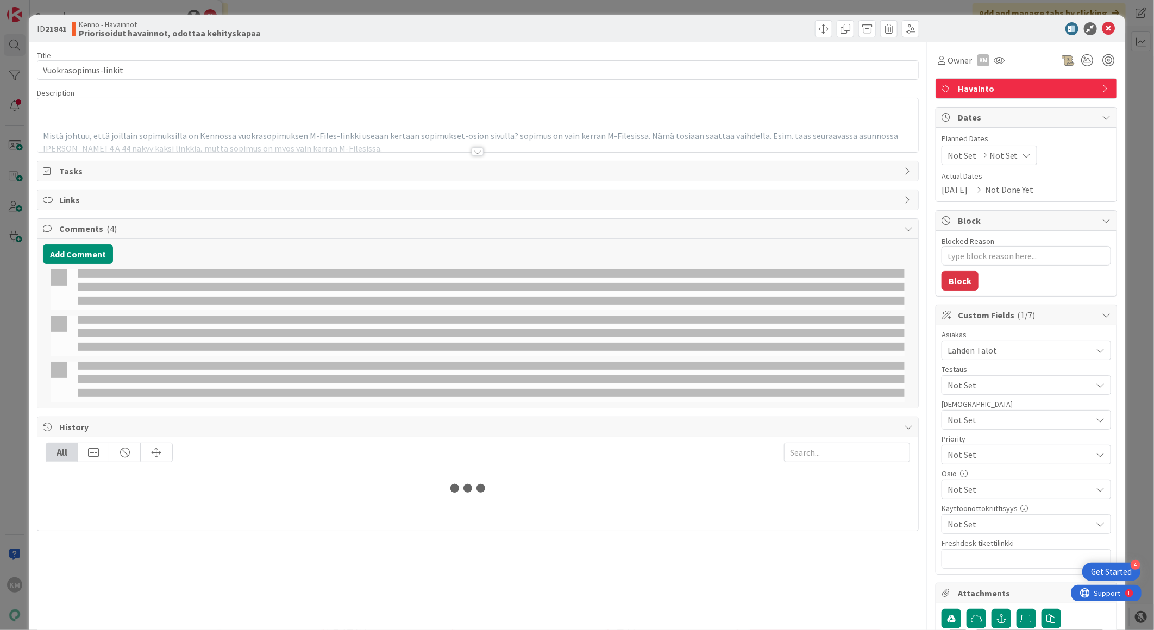
type textarea "x"
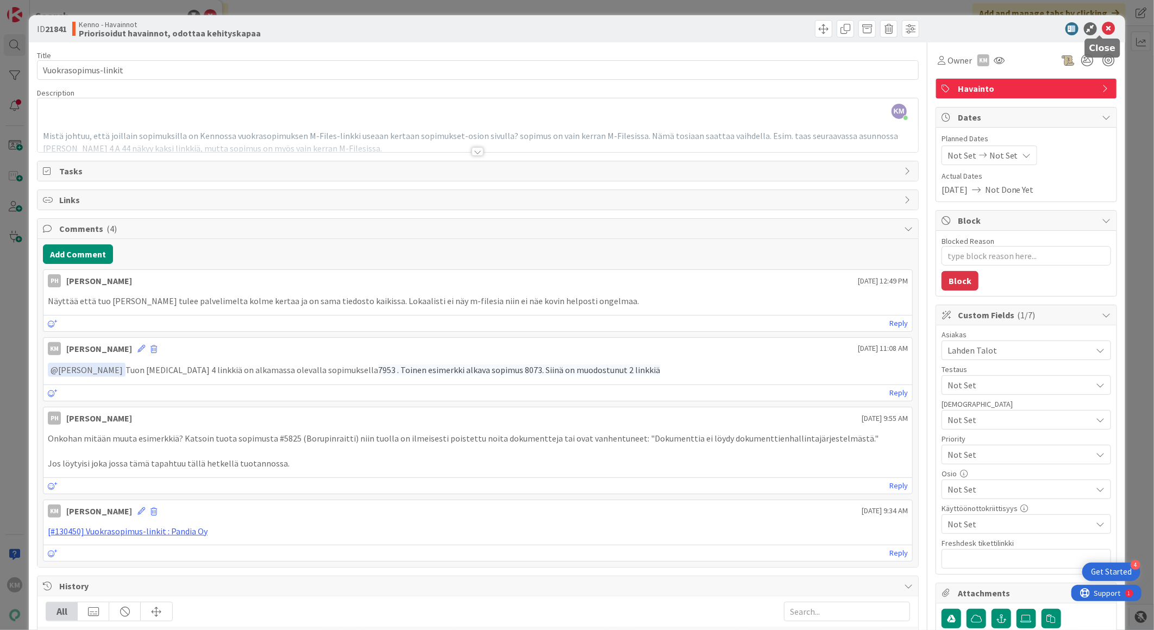
click at [1102, 23] on icon at bounding box center [1108, 28] width 13 height 13
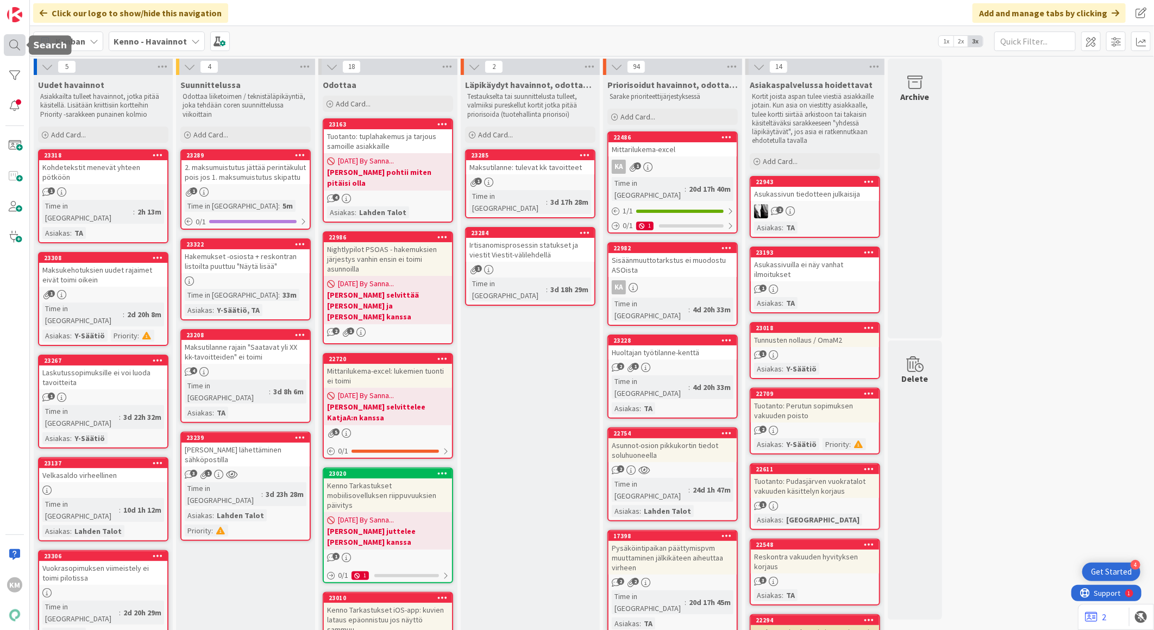
click at [9, 41] on div at bounding box center [15, 45] width 22 height 22
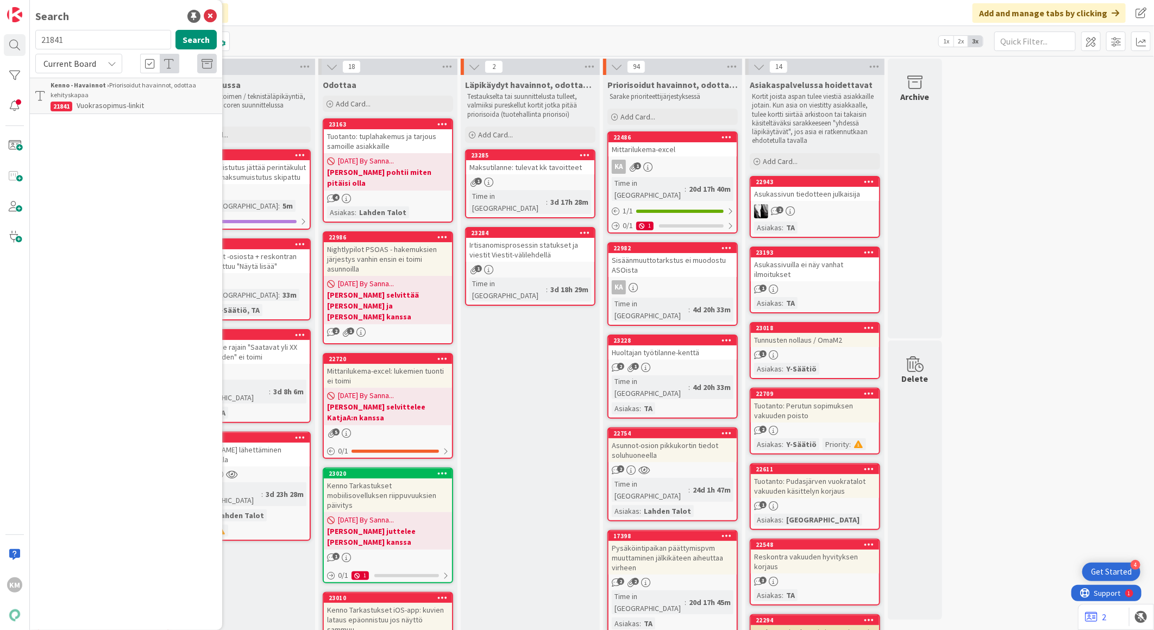
drag, startPoint x: 105, startPoint y: 42, endPoint x: 32, endPoint y: 42, distance: 73.9
click at [32, 42] on div "21841 Search" at bounding box center [126, 42] width 194 height 24
type input "21915"
click at [209, 36] on button "Search" at bounding box center [195, 40] width 41 height 20
click at [172, 91] on span "Tajouksien lähettävä sähköposti" at bounding box center [129, 96] width 104 height 10
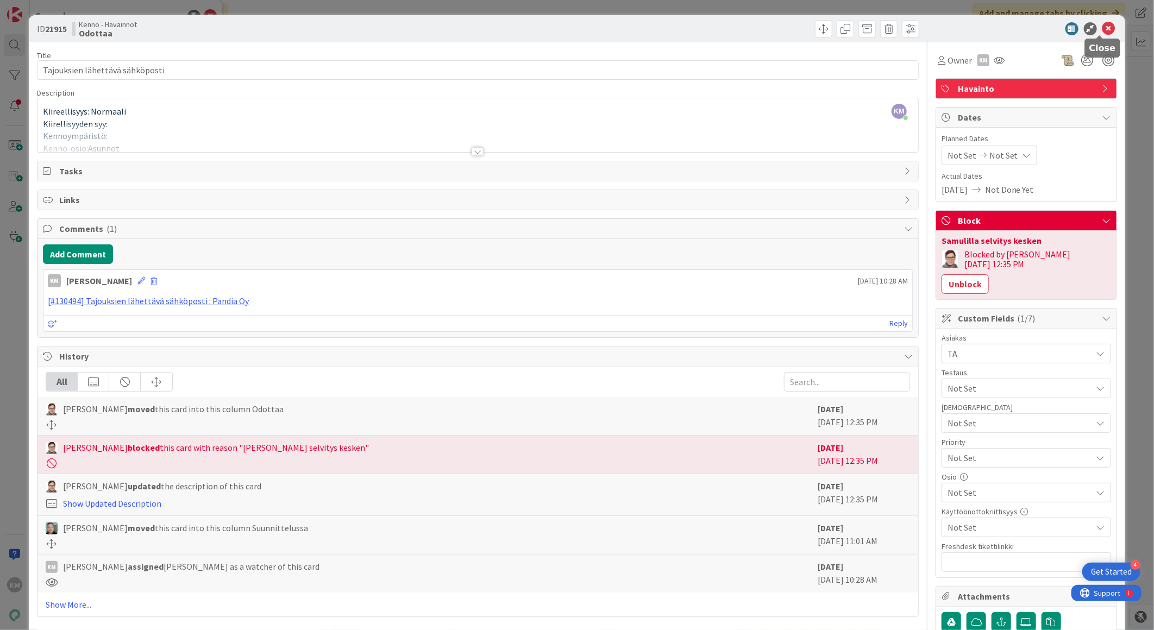
click at [1103, 23] on icon at bounding box center [1108, 28] width 13 height 13
